Goal: Information Seeking & Learning: Check status

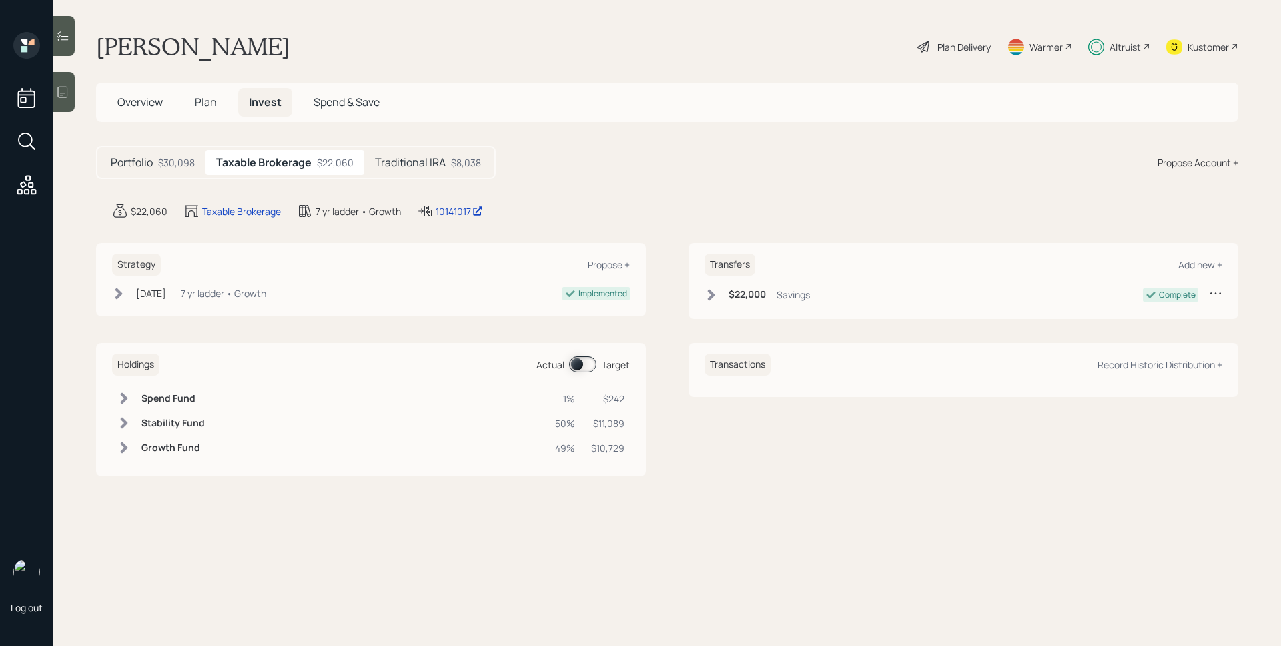
click at [585, 361] on span at bounding box center [582, 364] width 27 height 16
click at [585, 360] on span at bounding box center [582, 364] width 27 height 16
click at [417, 161] on h5 "Traditional IRA" at bounding box center [410, 162] width 71 height 13
click at [581, 358] on span at bounding box center [582, 364] width 27 height 16
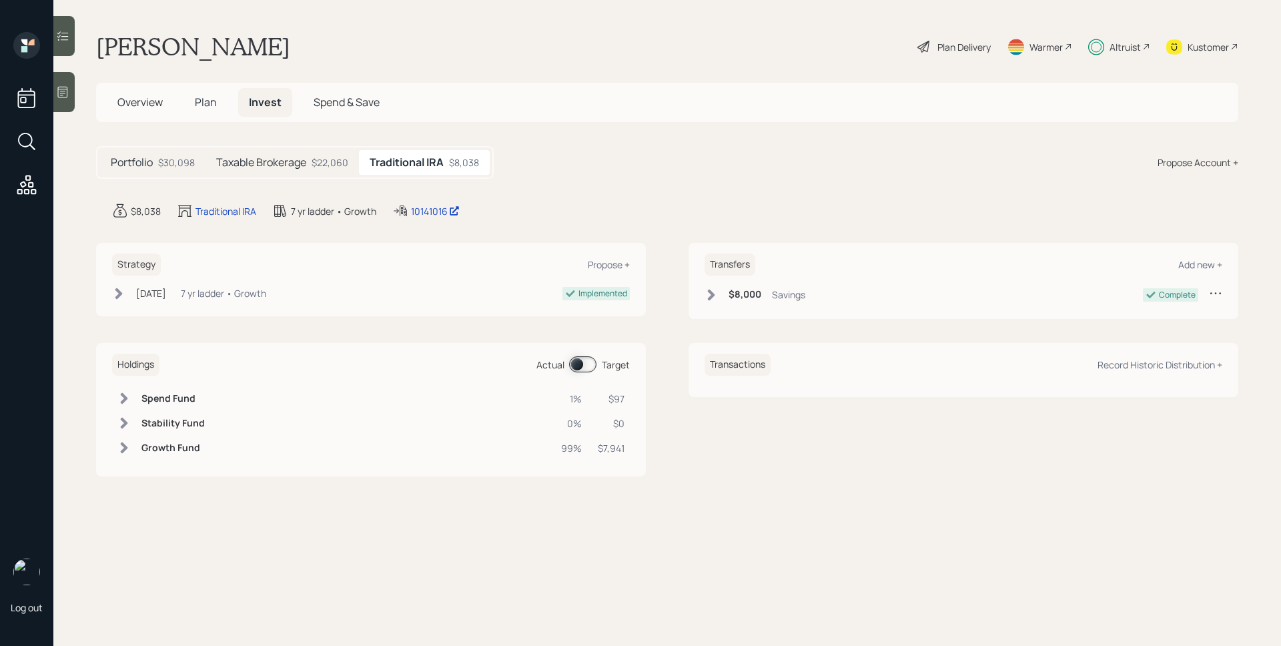
click at [306, 148] on div "Portfolio $30,098 Taxable Brokerage $22,060 Traditional IRA $8,038" at bounding box center [295, 162] width 398 height 33
click at [306, 162] on div "Taxable Brokerage $22,060" at bounding box center [282, 162] width 153 height 25
click at [128, 162] on h5 "Portfolio" at bounding box center [132, 162] width 42 height 13
